Goal: Task Accomplishment & Management: Complete application form

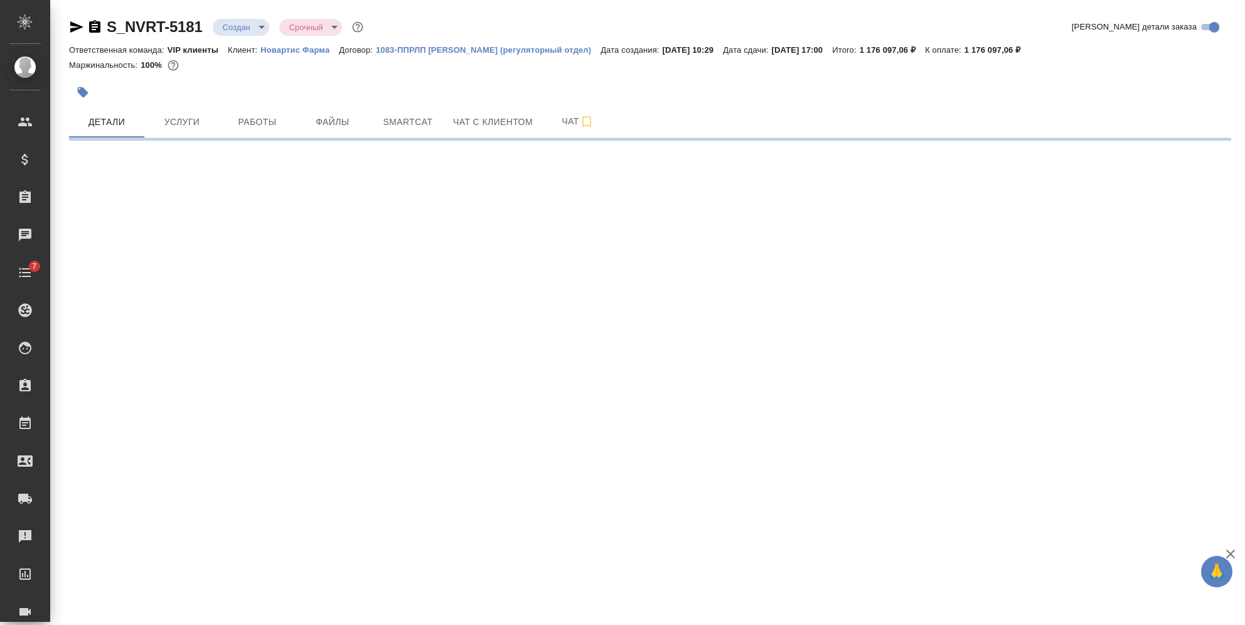
select select "RU"
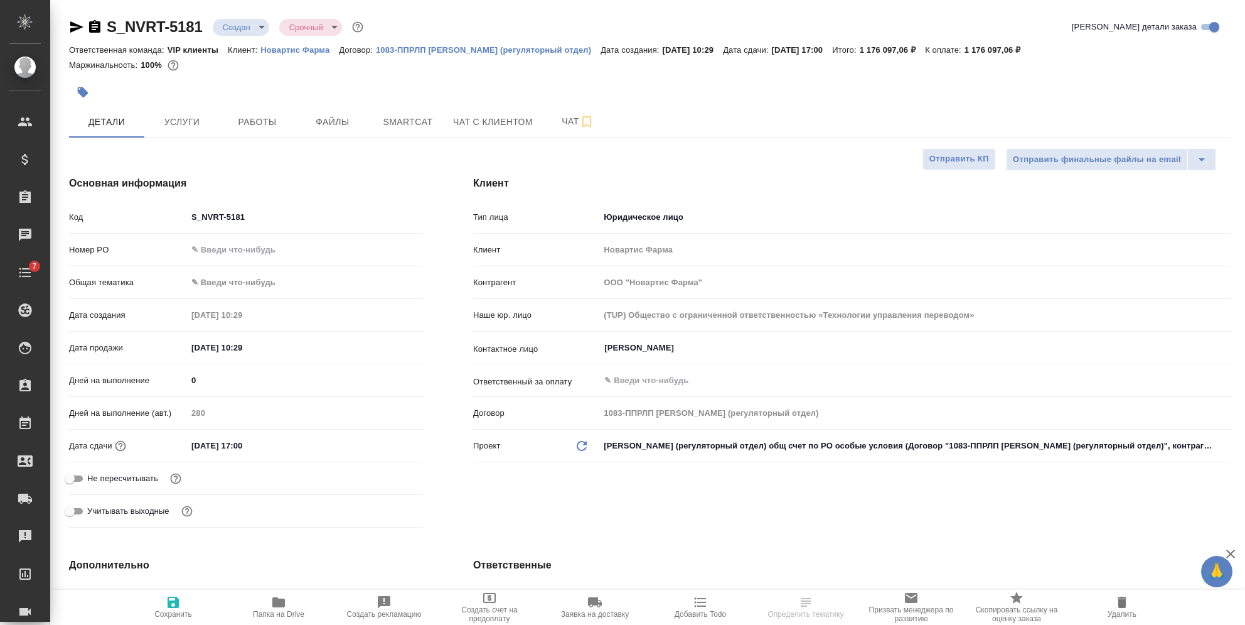
type textarea "x"
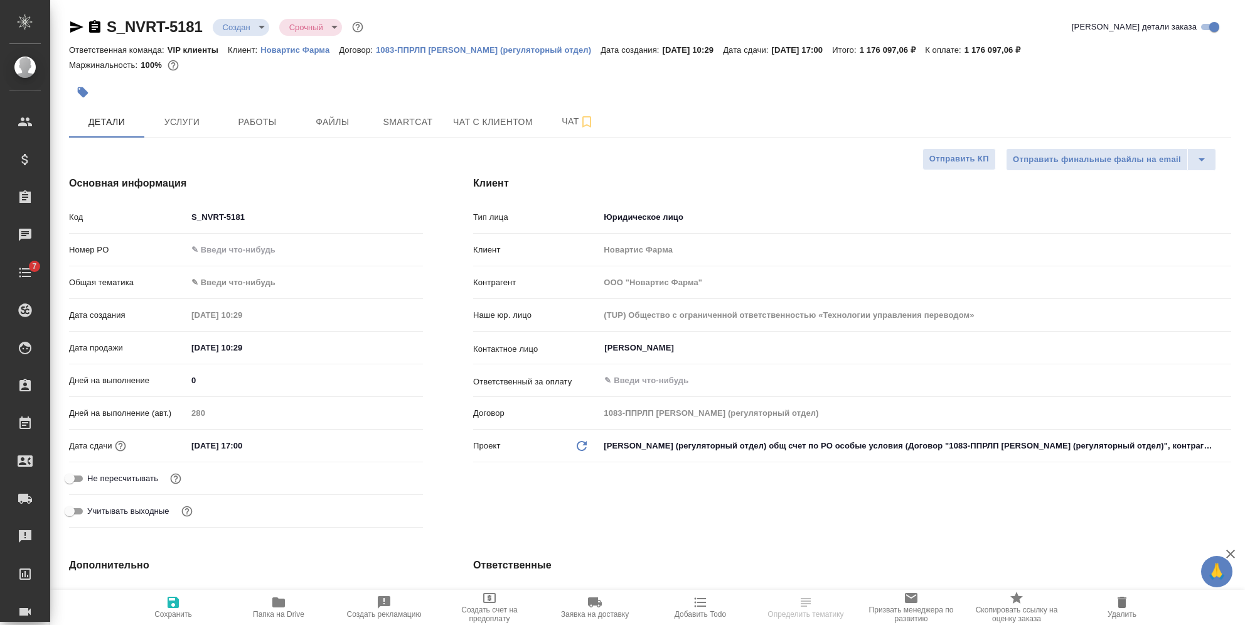
type textarea "x"
type input "[PERSON_NAME]"
type input "VIP клиенты"
type input "[PERSON_NAME]"
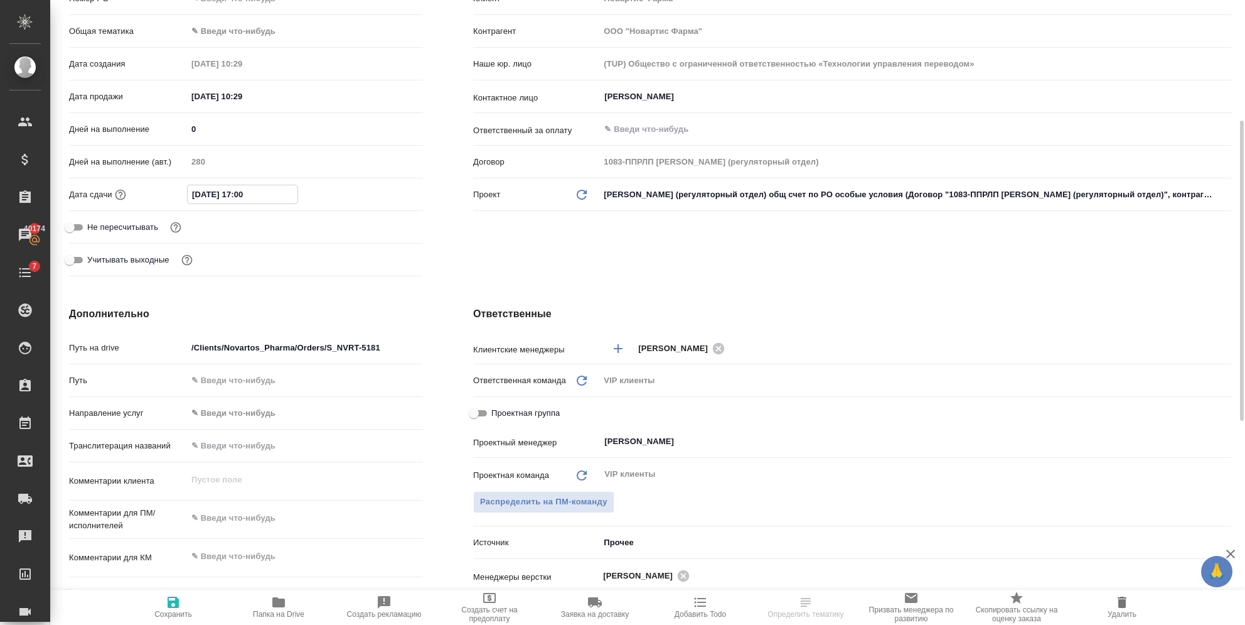
drag, startPoint x: 269, startPoint y: 195, endPoint x: 126, endPoint y: 192, distance: 143.1
click at [126, 192] on div "Дата сдачи [DATE] 17:00" at bounding box center [246, 194] width 354 height 22
paste input "2"
type input "[DATE] 17:00"
type textarea "x"
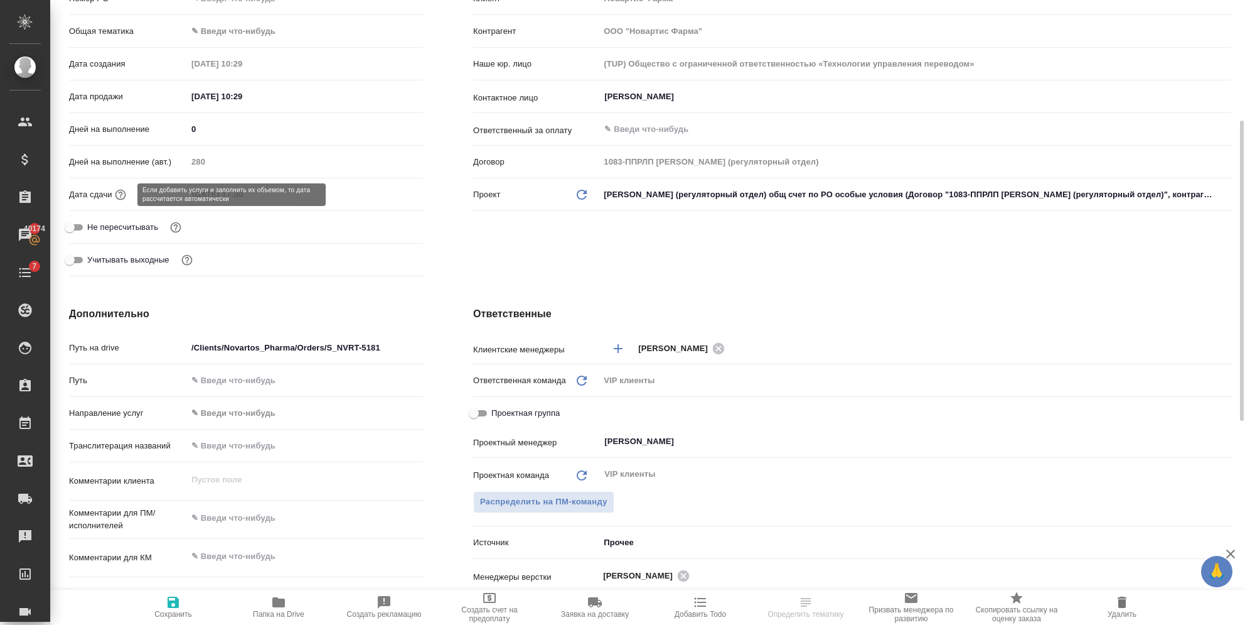
type textarea "x"
type input "[DATE] 17:00"
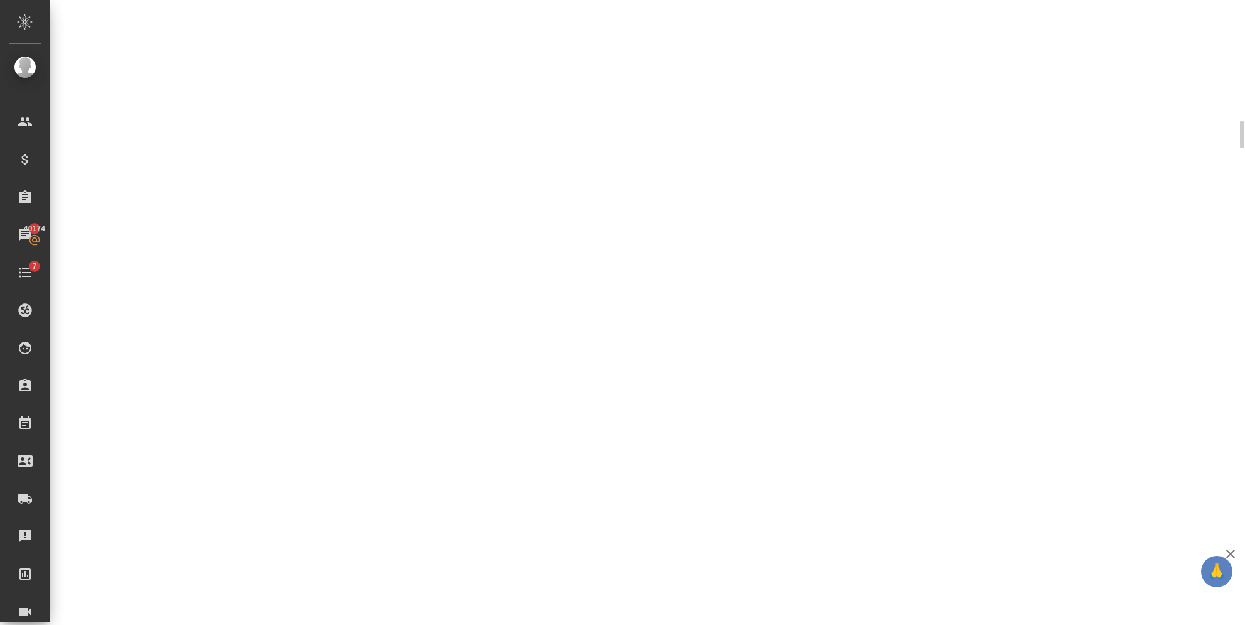
select select "RU"
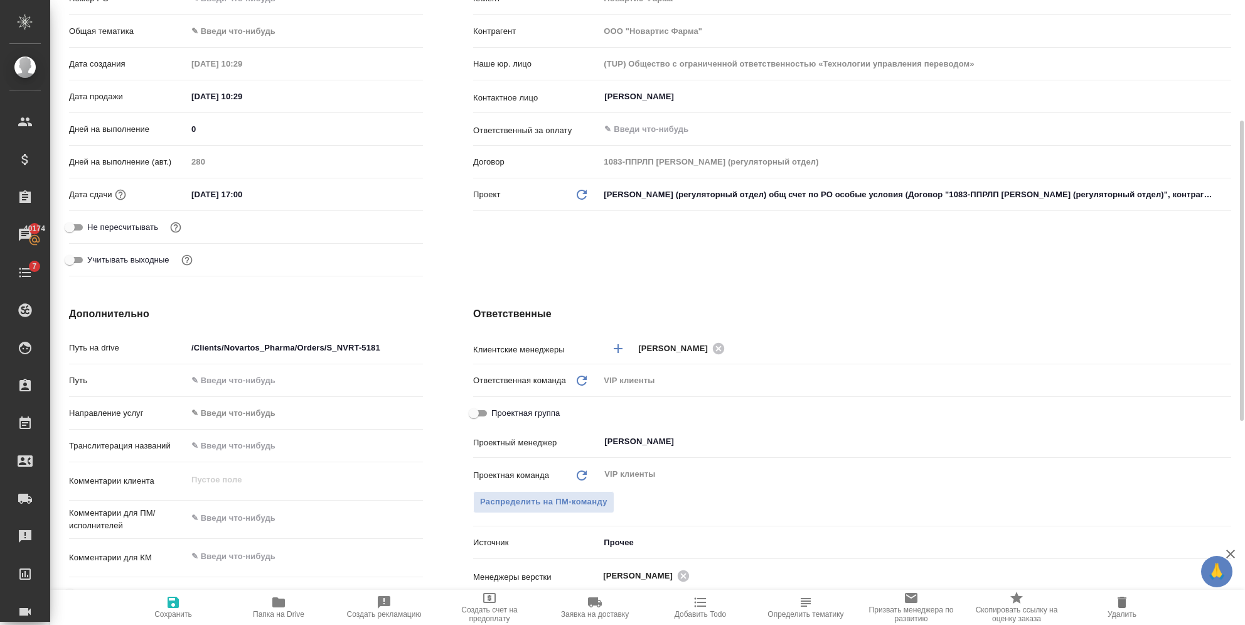
type textarea "x"
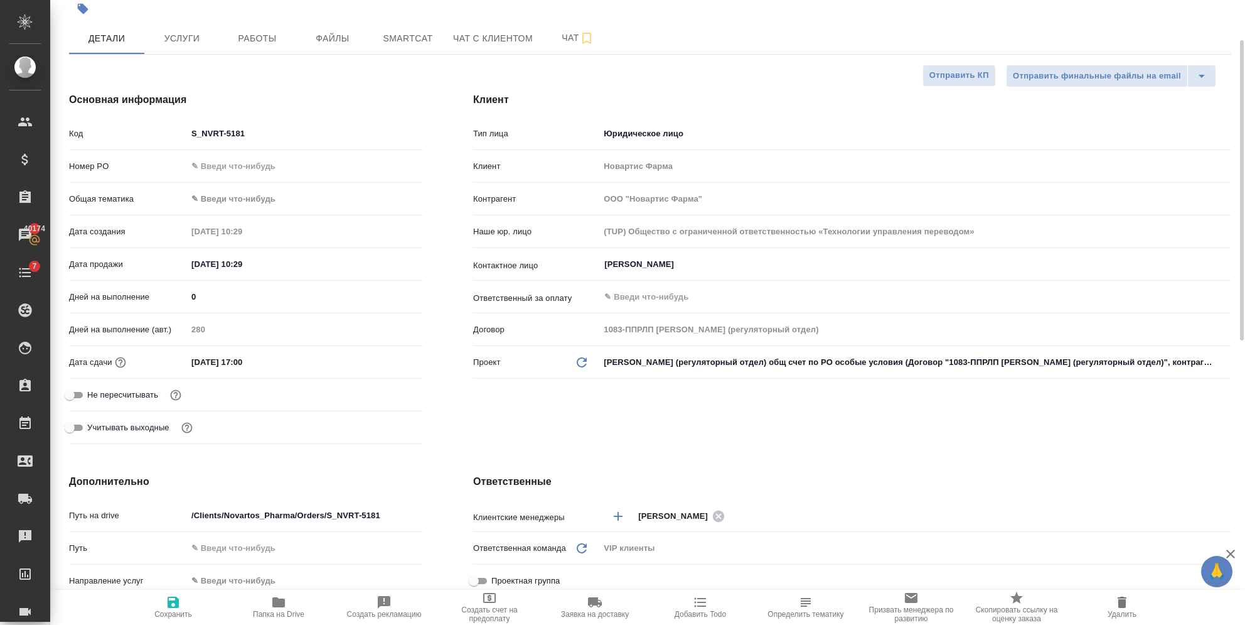
click at [203, 362] on input "[DATE] 17:00" at bounding box center [242, 362] width 110 height 18
click at [211, 362] on input "[DATE] 17:00" at bounding box center [243, 362] width 110 height 18
type input "02.12.0251 70:0_"
type textarea "x"
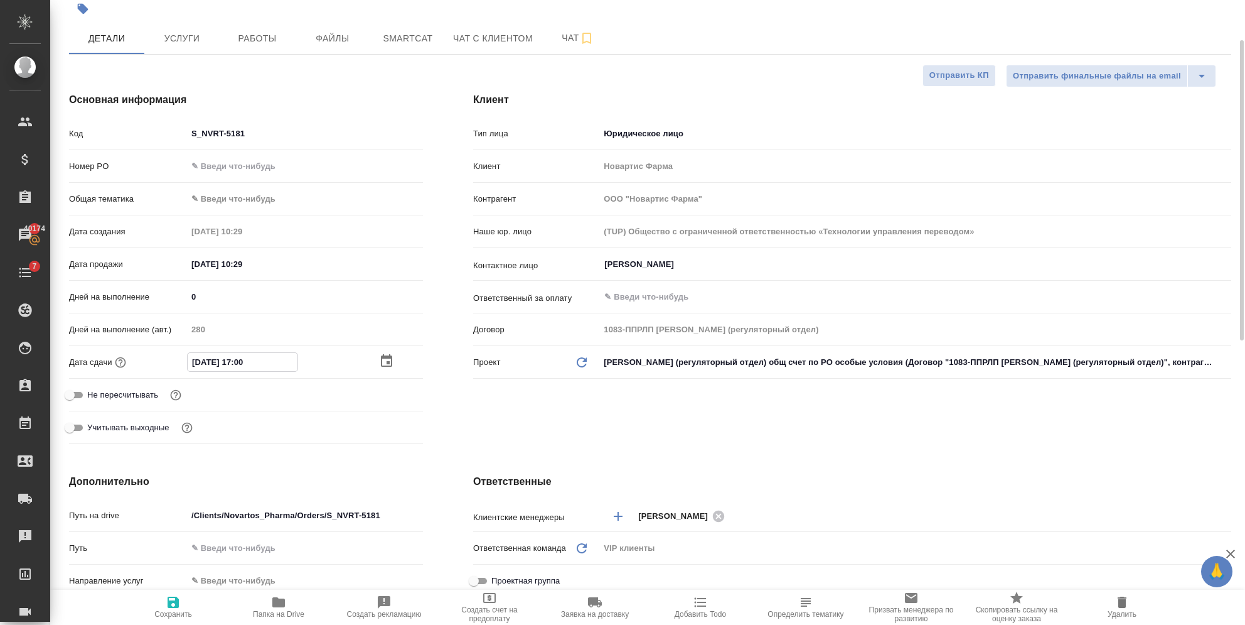
type textarea "x"
type input "[DATE] 17:00"
type textarea "x"
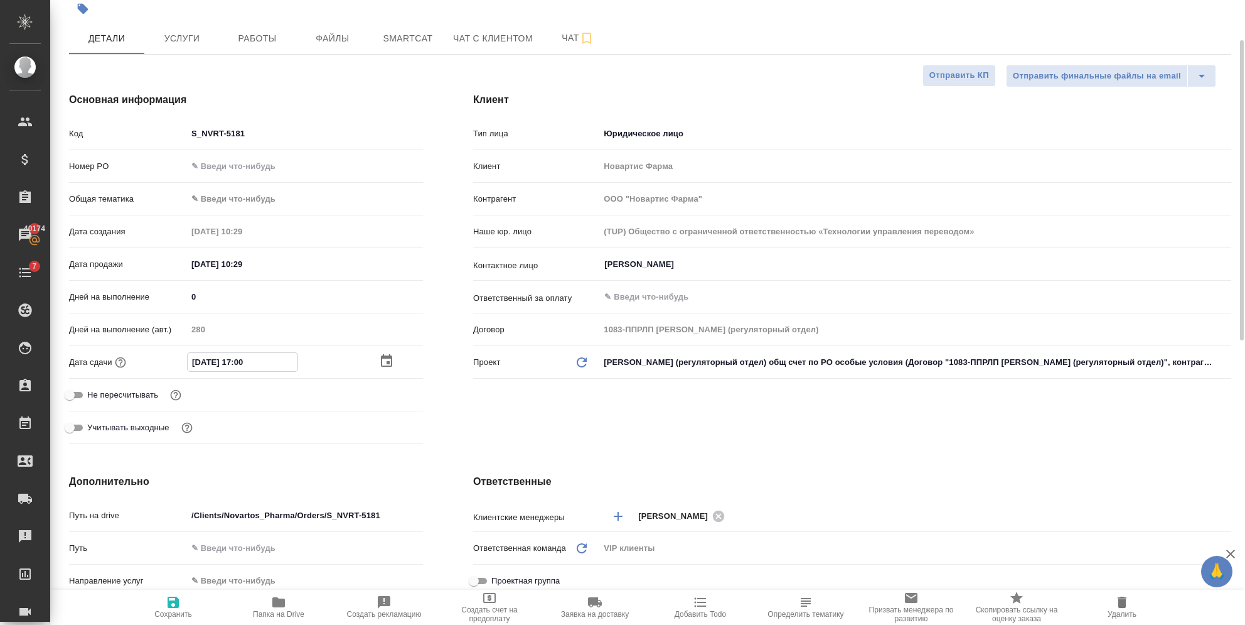
type input "[DATE] 17:00"
click at [169, 615] on span "Сохранить" at bounding box center [173, 613] width 38 height 9
type textarea "x"
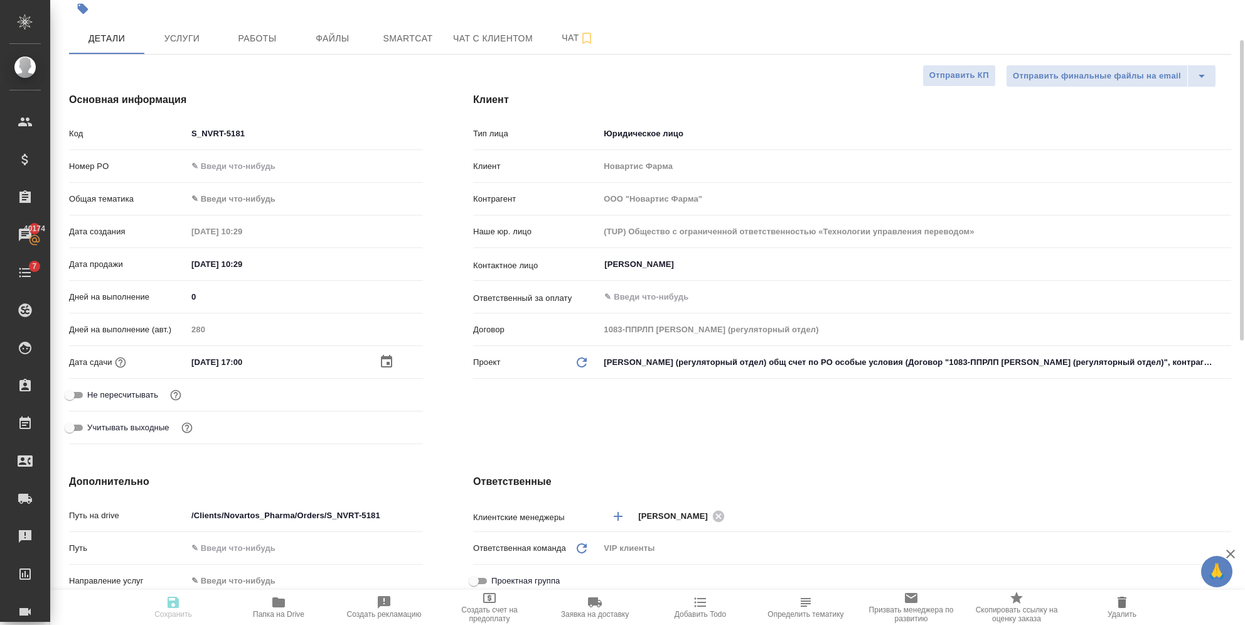
type textarea "x"
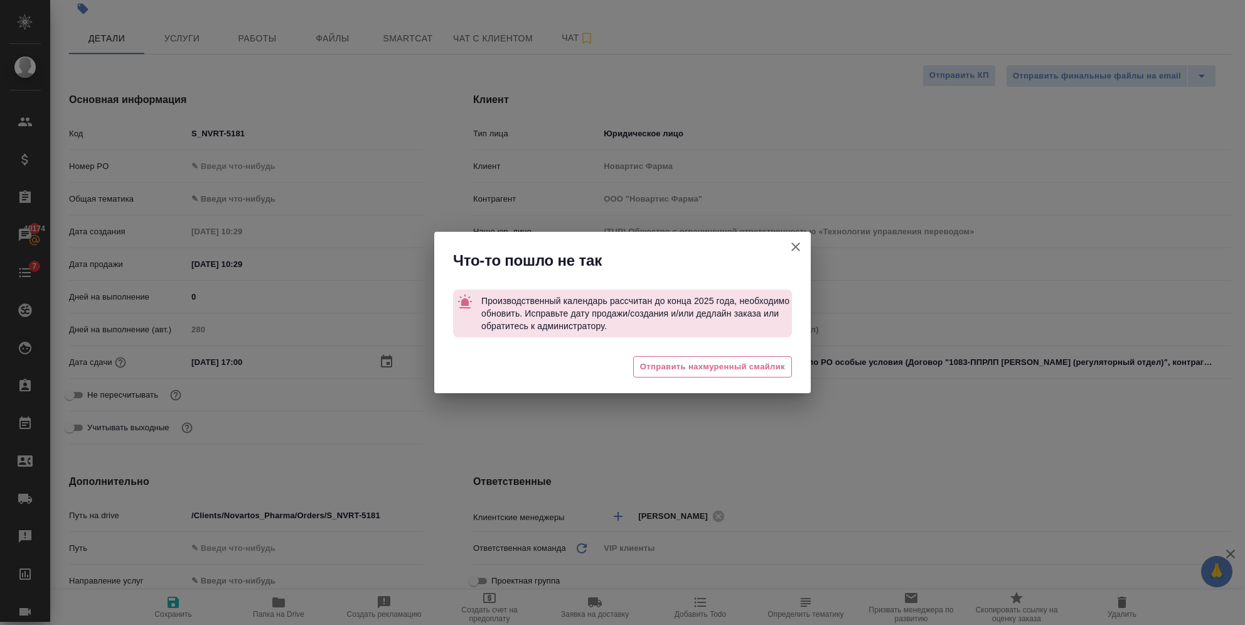
click at [788, 246] on icon "button" at bounding box center [795, 246] width 15 height 15
type textarea "x"
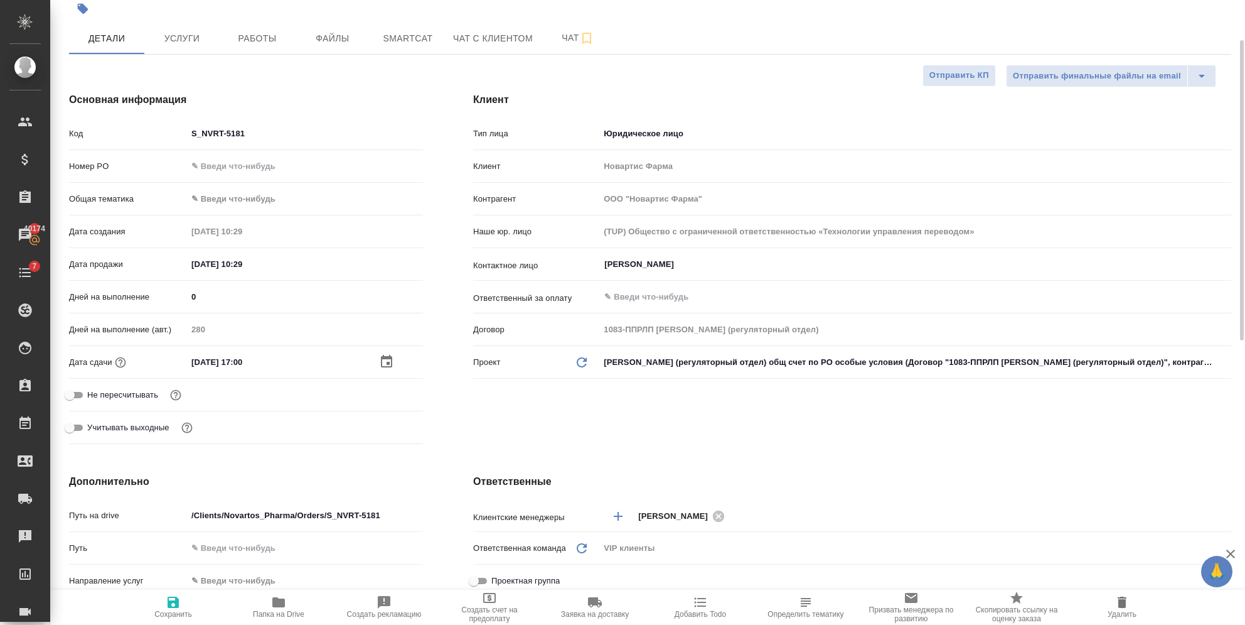
type textarea "x"
